Goal: Browse casually: Explore the website without a specific task or goal

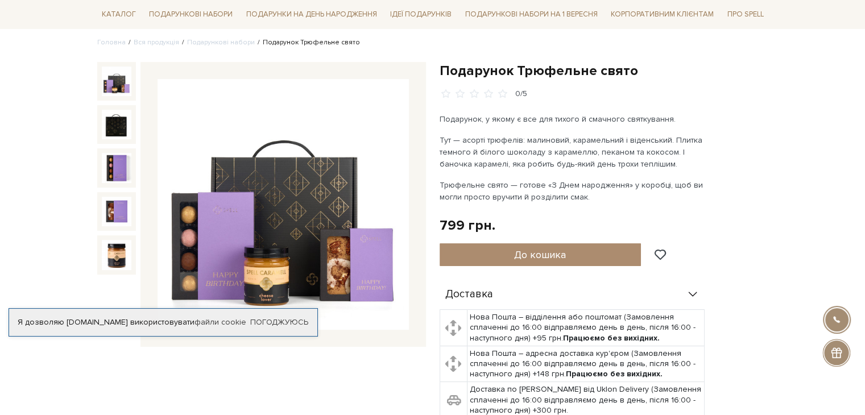
scroll to position [114, 0]
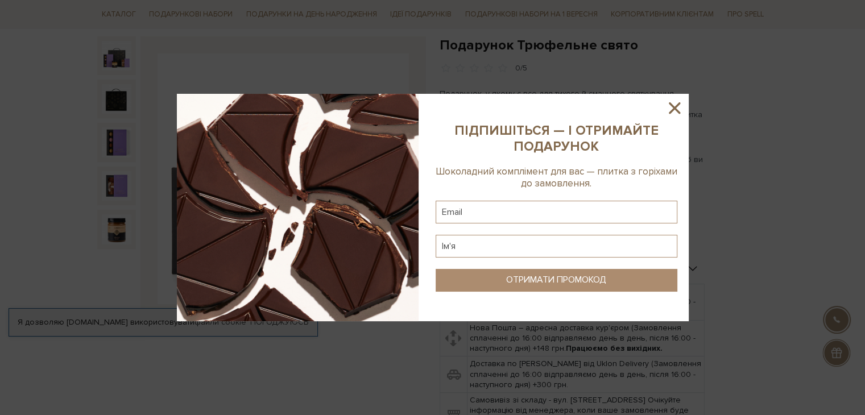
click at [114, 96] on div at bounding box center [432, 207] width 865 height 415
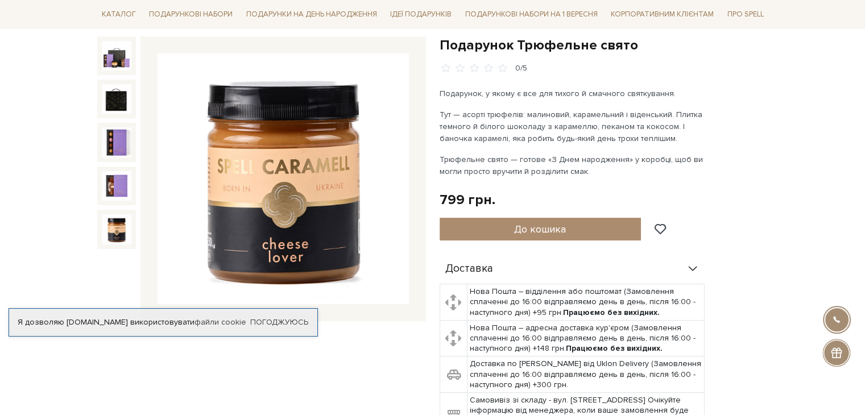
click at [116, 230] on img at bounding box center [117, 229] width 30 height 30
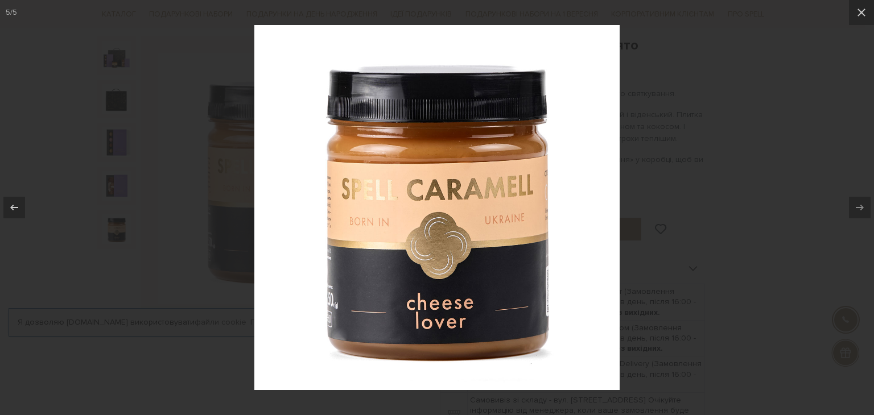
click at [213, 221] on div at bounding box center [437, 207] width 874 height 415
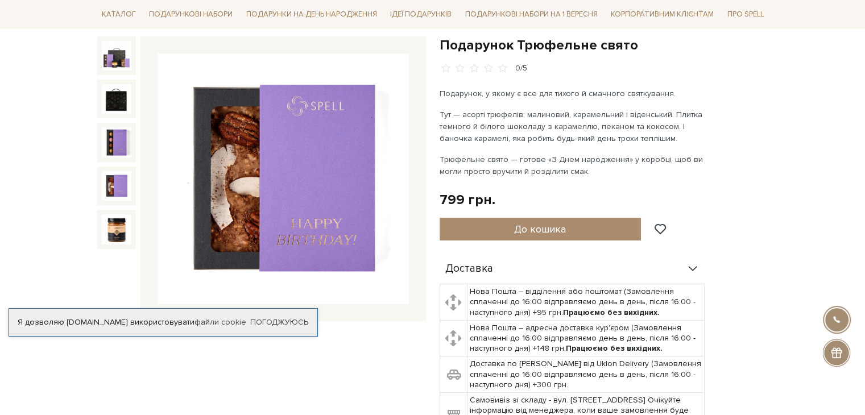
click at [112, 176] on img at bounding box center [117, 186] width 30 height 30
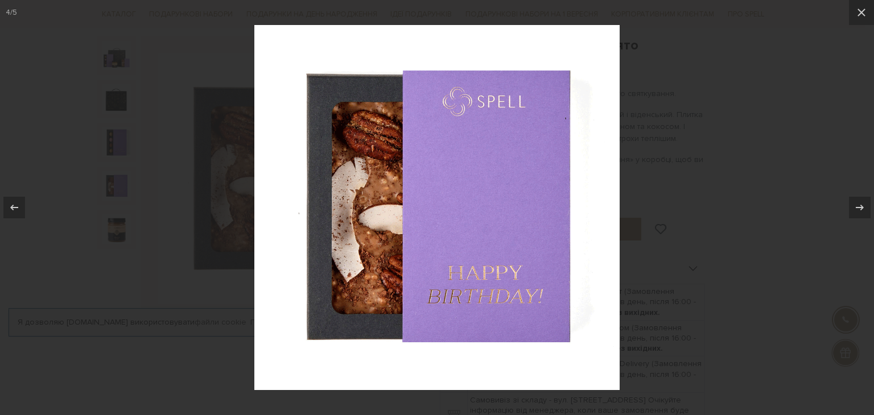
click at [207, 205] on div at bounding box center [437, 207] width 874 height 415
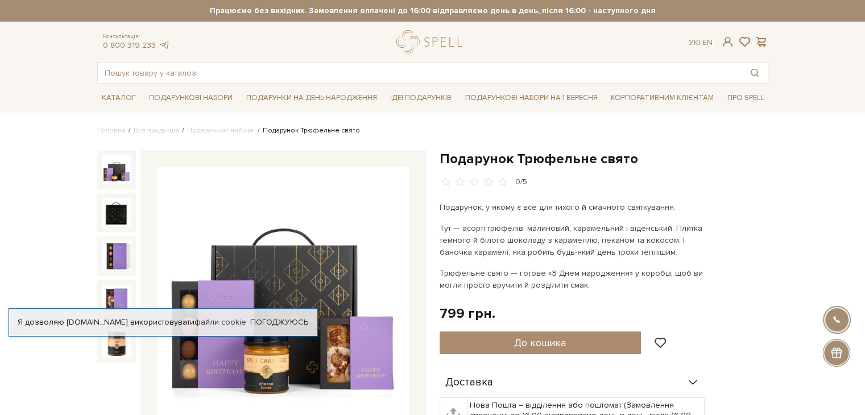
click at [112, 174] on img at bounding box center [117, 170] width 30 height 30
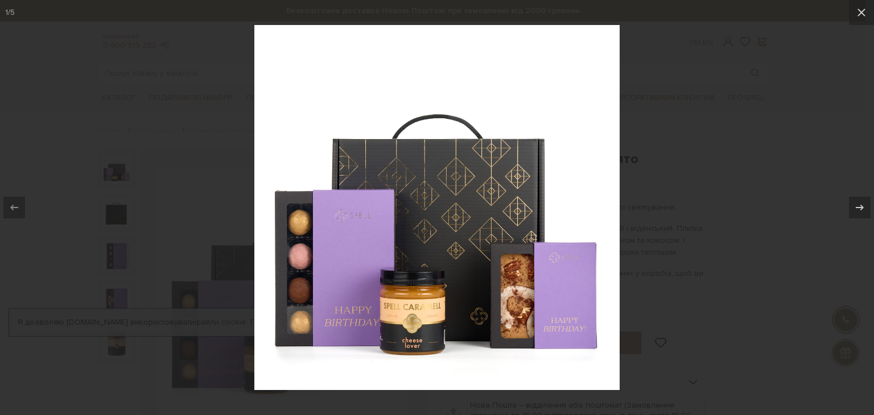
click at [198, 203] on div at bounding box center [437, 207] width 874 height 415
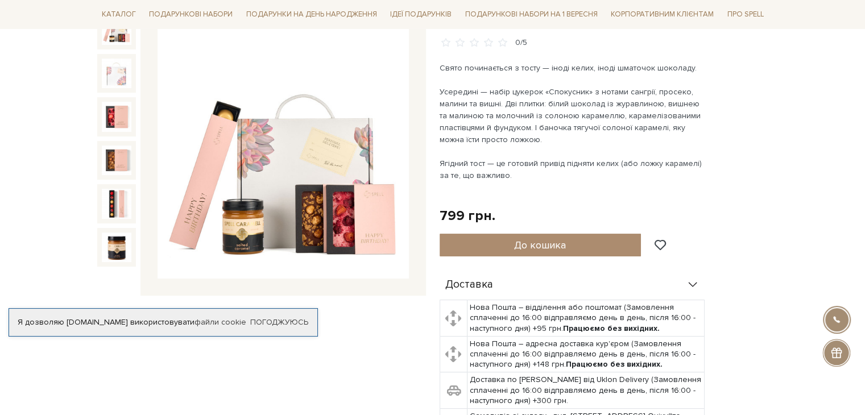
scroll to position [114, 0]
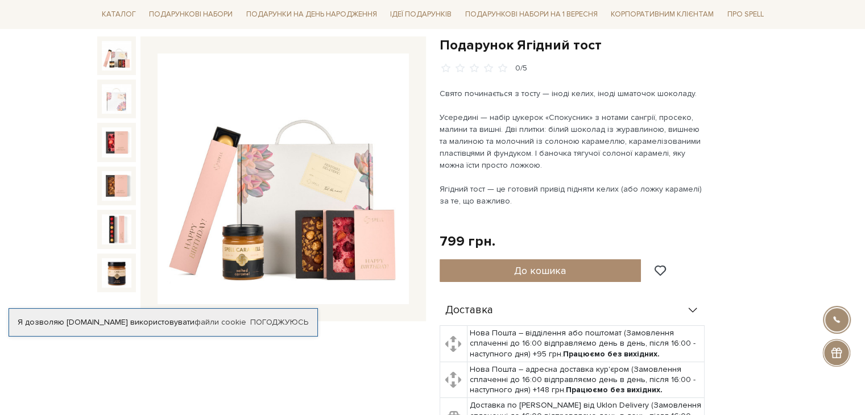
click at [317, 183] on img at bounding box center [283, 178] width 251 height 251
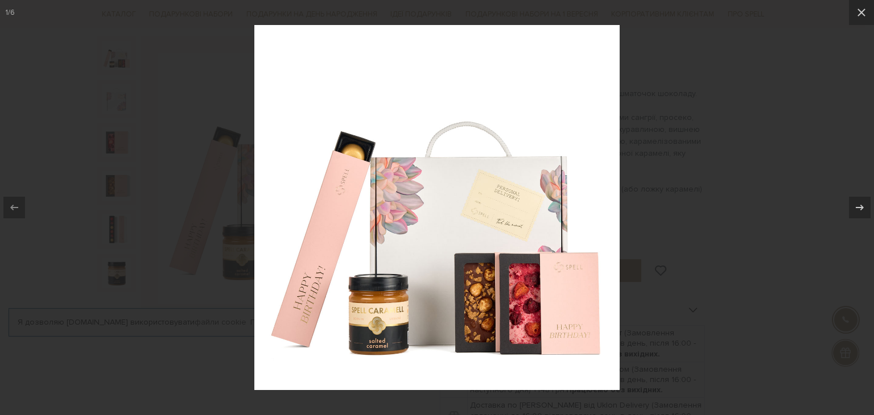
click at [488, 205] on img at bounding box center [436, 207] width 365 height 365
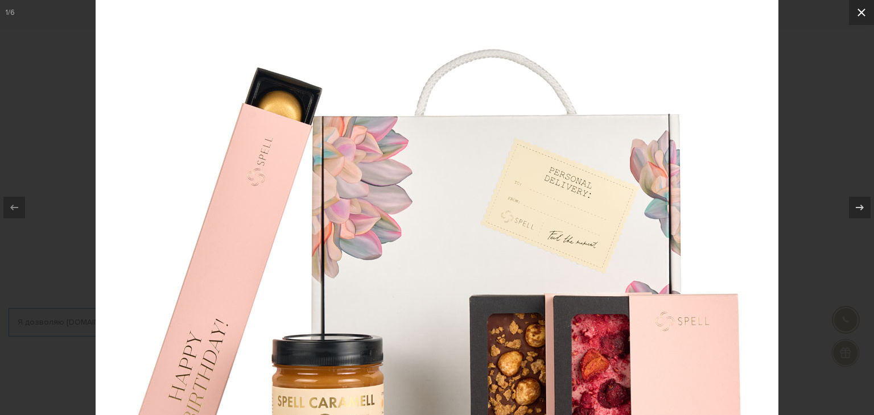
click at [865, 11] on button at bounding box center [861, 12] width 25 height 25
